Goal: Find specific page/section: Find specific page/section

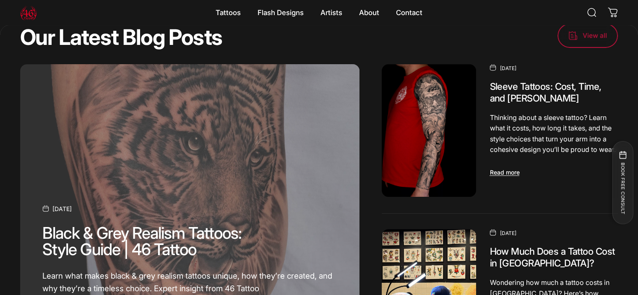
scroll to position [40, 0]
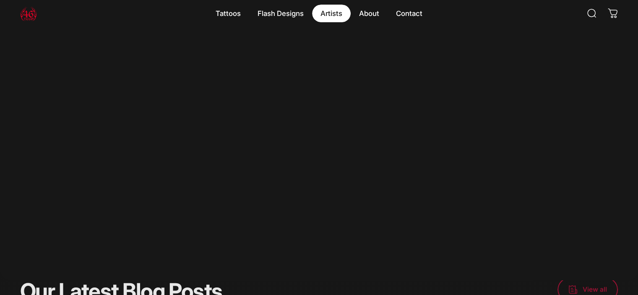
click at [339, 11] on magnet-element "Artists Artists" at bounding box center [331, 14] width 39 height 18
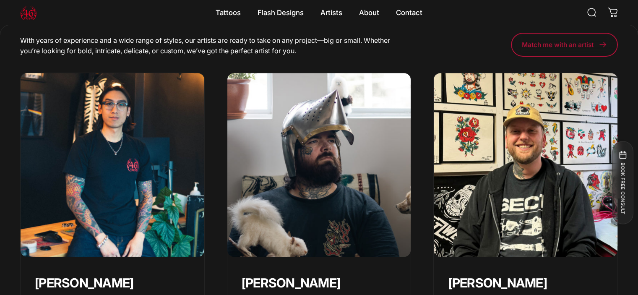
scroll to position [377, 0]
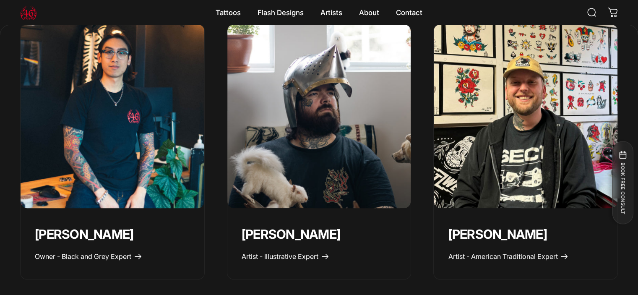
click at [102, 142] on img "Geoffrey Wong" at bounding box center [112, 116] width 193 height 193
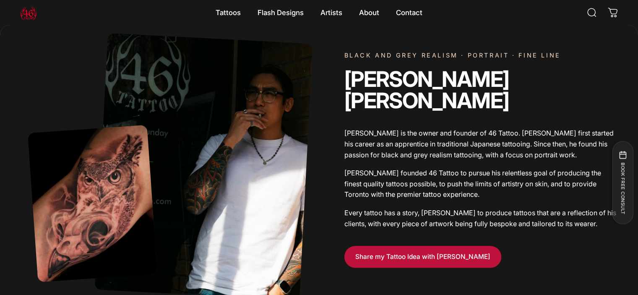
scroll to position [501, 0]
